Goal: Information Seeking & Learning: Understand process/instructions

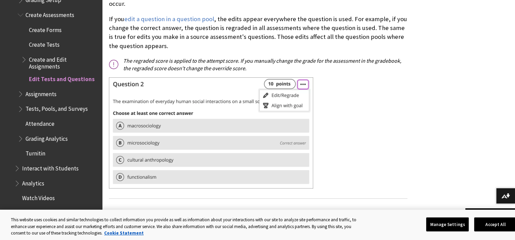
scroll to position [871, 0]
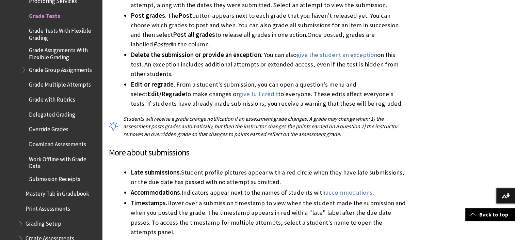
scroll to position [1137, 0]
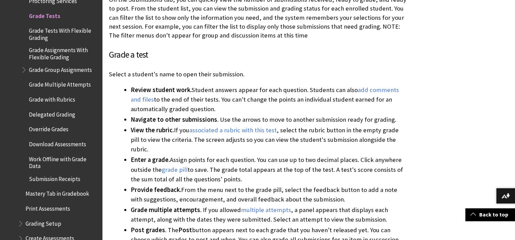
scroll to position [920, 0]
